Goal: Task Accomplishment & Management: Manage account settings

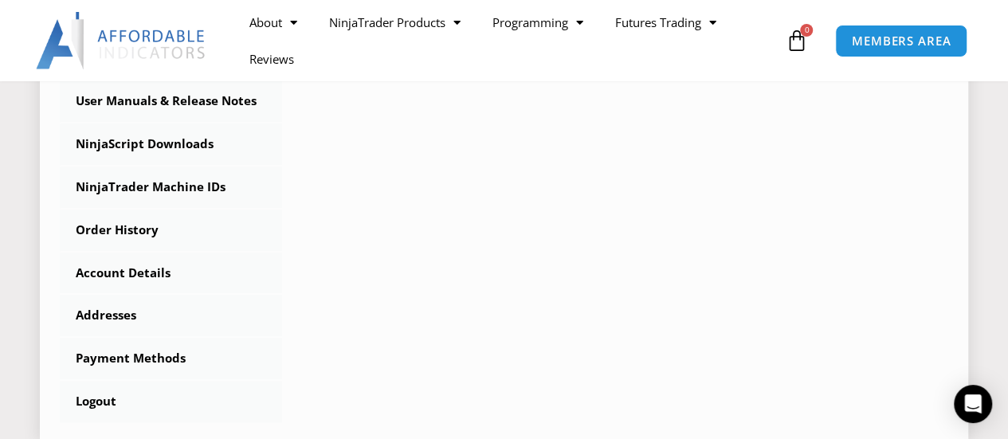
scroll to position [478, 0]
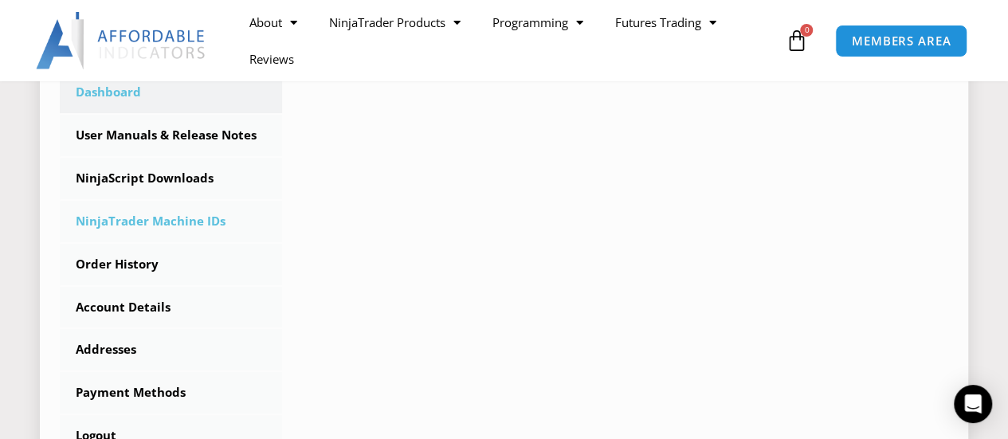
click at [229, 221] on link "NinjaTrader Machine IDs" at bounding box center [171, 221] width 222 height 41
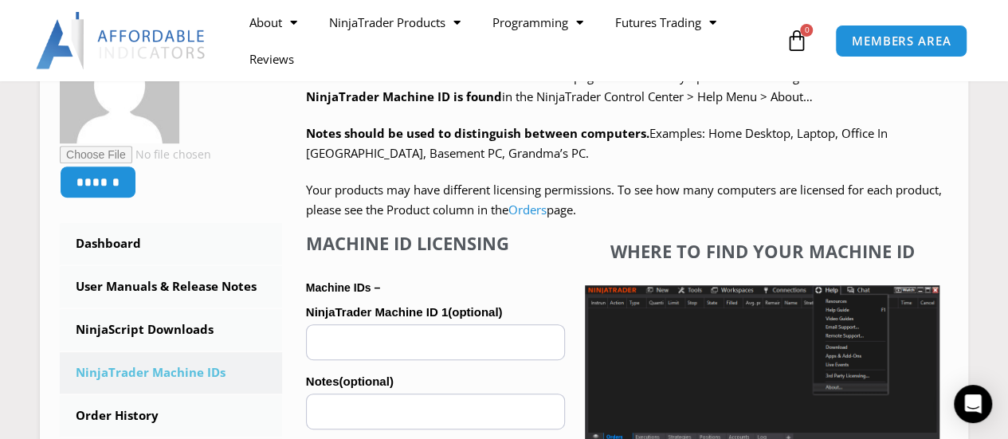
scroll to position [478, 0]
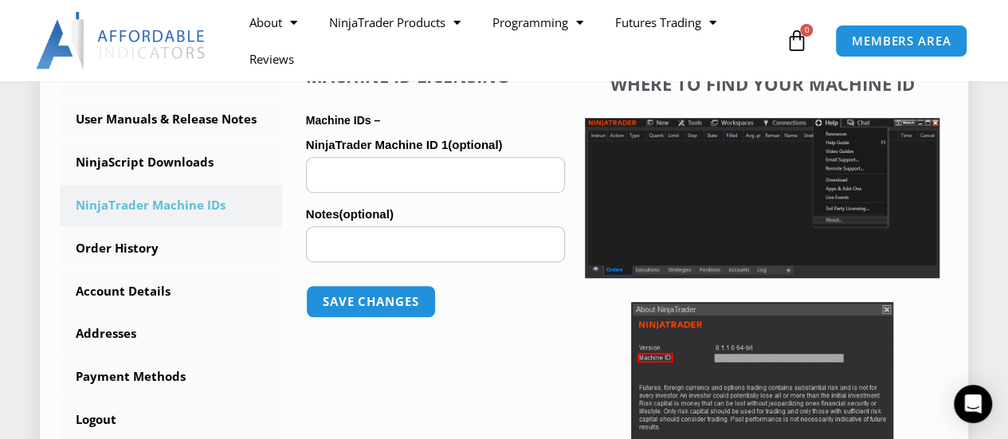
click at [379, 175] on input "NinjaTrader Machine ID 1 (optional)" at bounding box center [435, 175] width 259 height 36
paste input "**********"
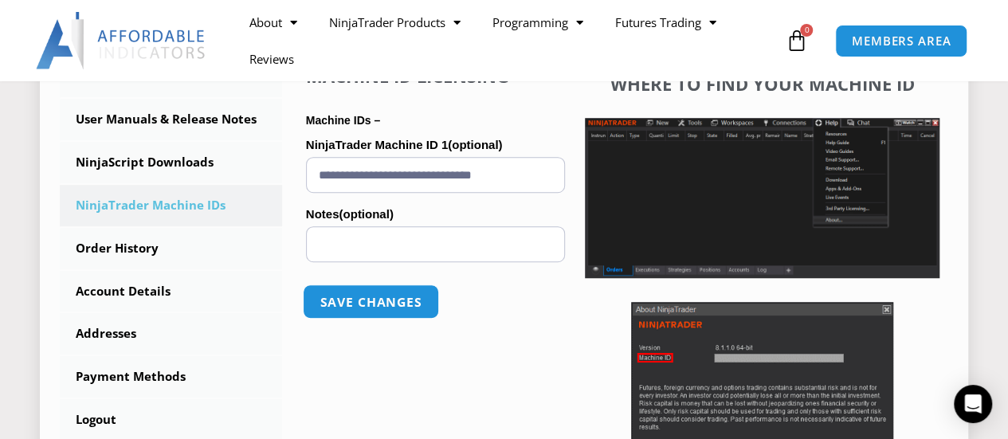
type input "**********"
click at [352, 303] on button "Save changes" at bounding box center [371, 301] width 136 height 34
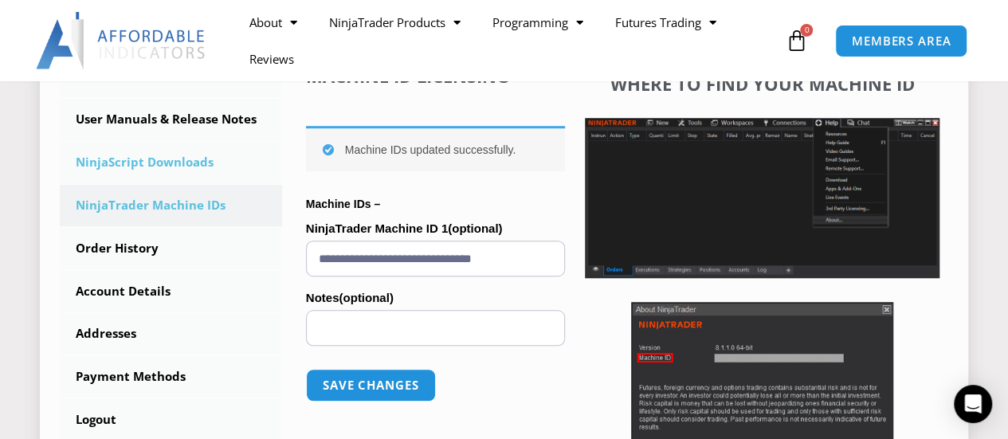
scroll to position [398, 0]
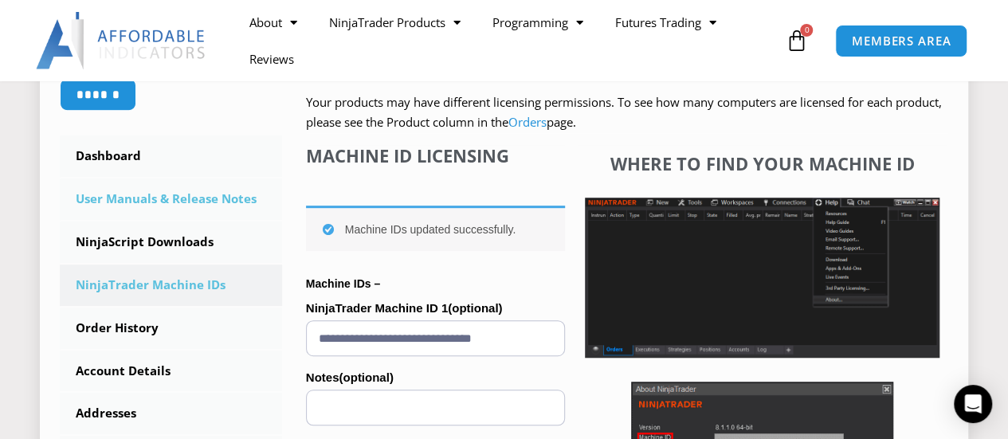
click at [139, 200] on link "User Manuals & Release Notes" at bounding box center [171, 198] width 222 height 41
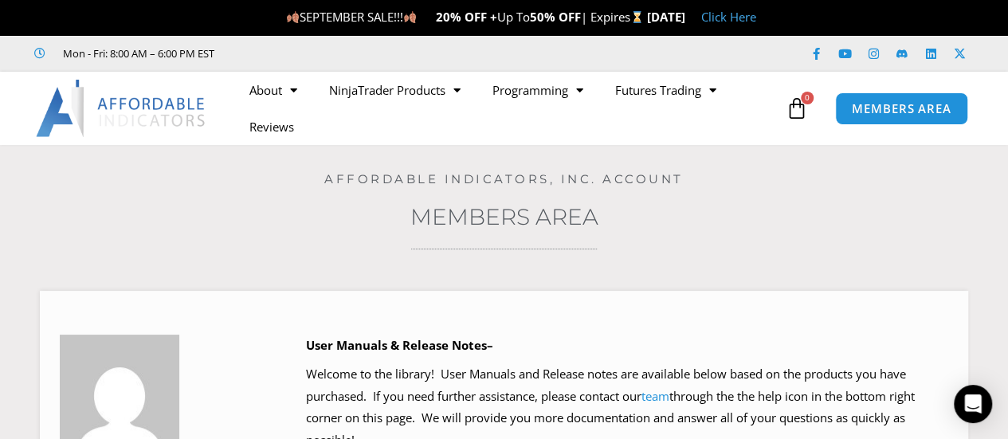
scroll to position [398, 0]
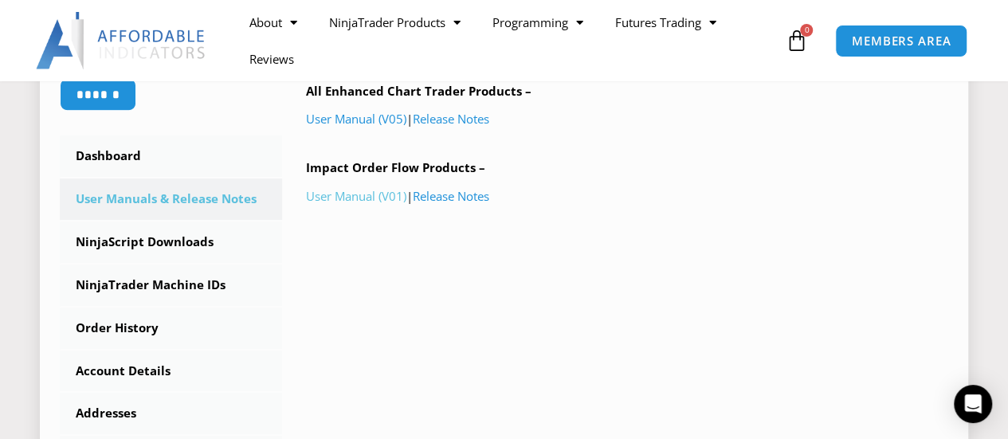
click at [362, 195] on link "User Manual (V01)" at bounding box center [356, 196] width 100 height 16
